Goal: Find specific page/section: Find specific page/section

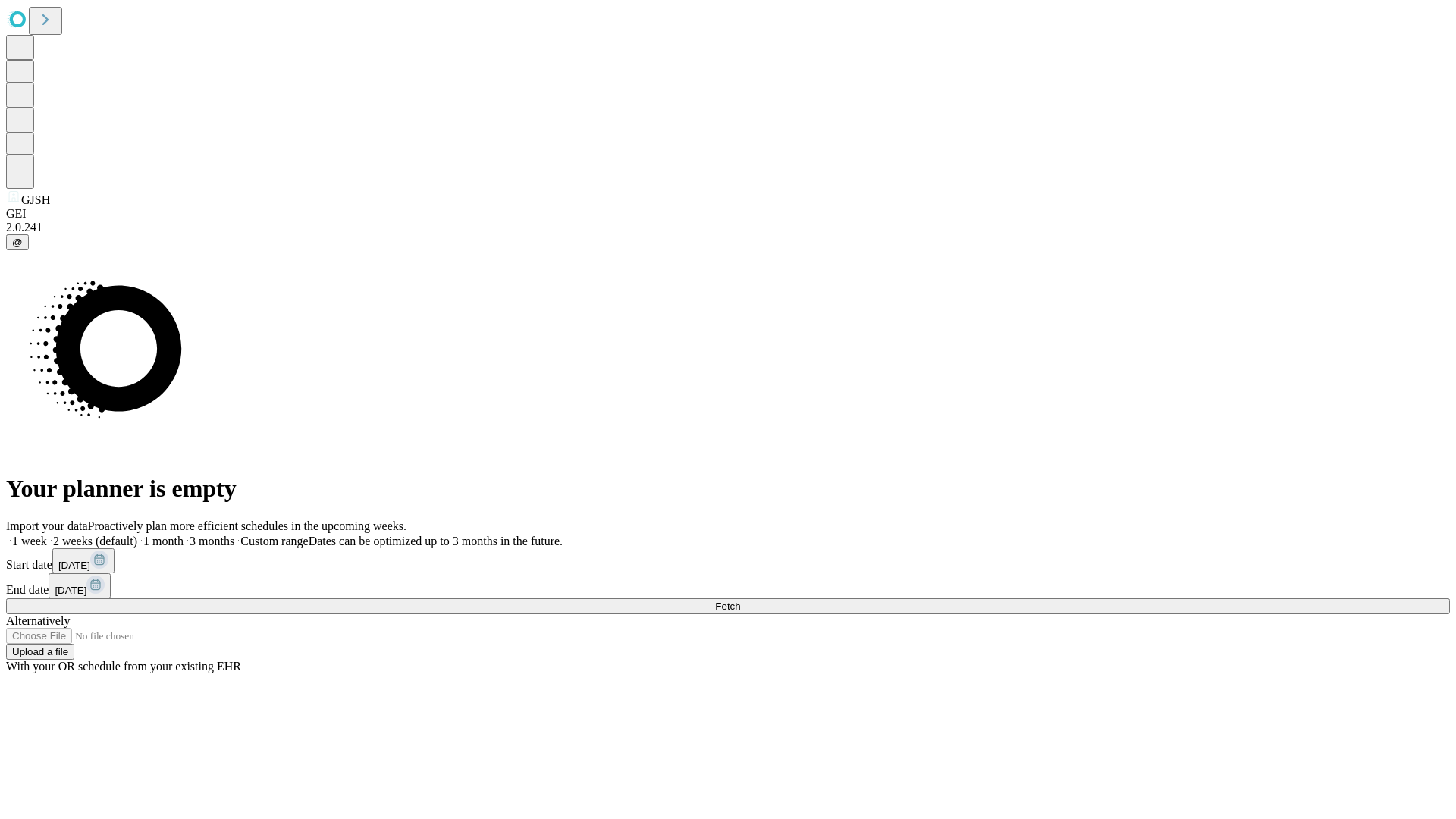
click at [740, 600] on span "Fetch" at bounding box center [727, 605] width 25 height 11
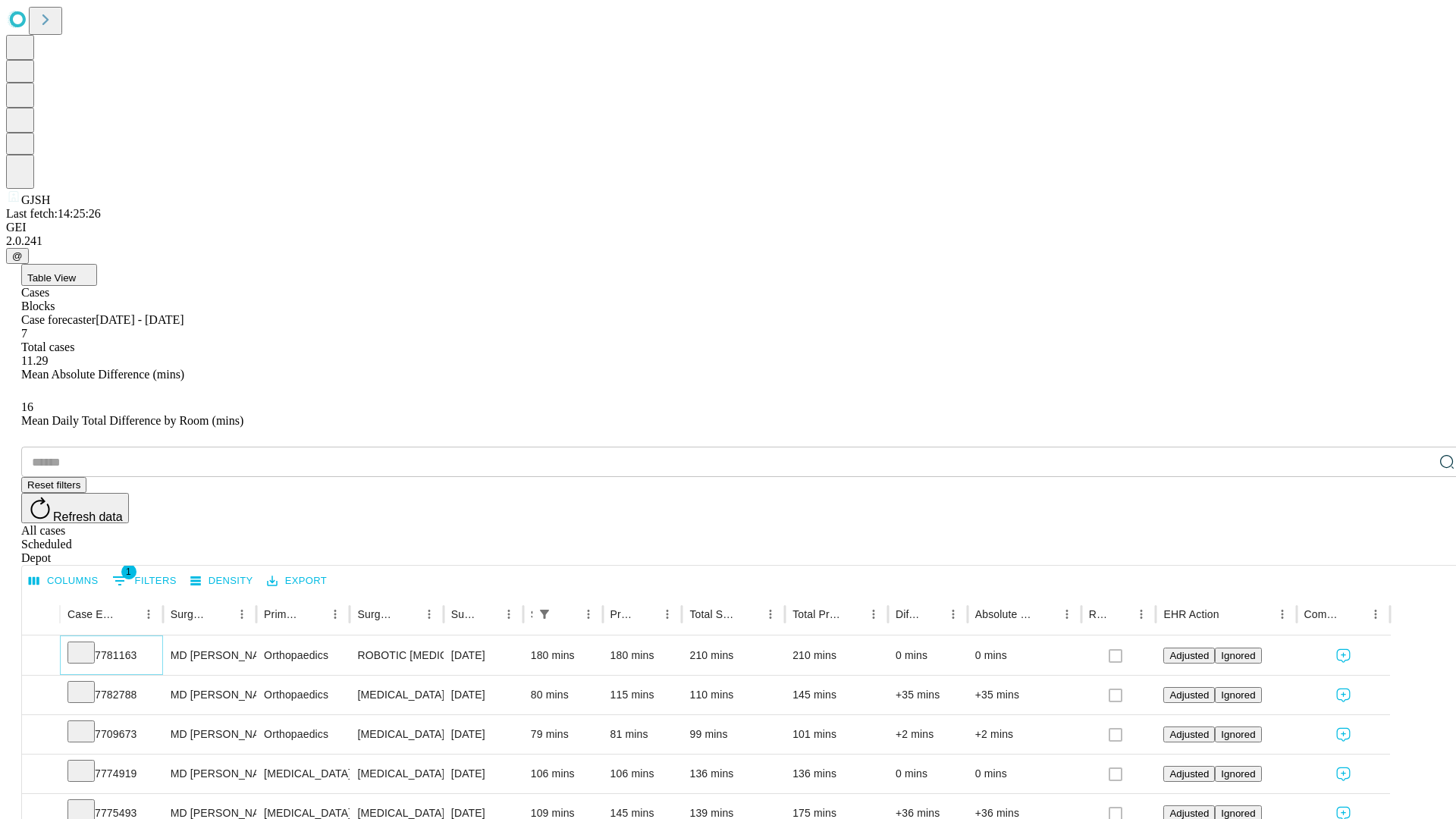
click at [89, 643] on icon at bounding box center [82, 651] width 15 height 15
